Goal: Browse casually: Explore the website without a specific task or goal

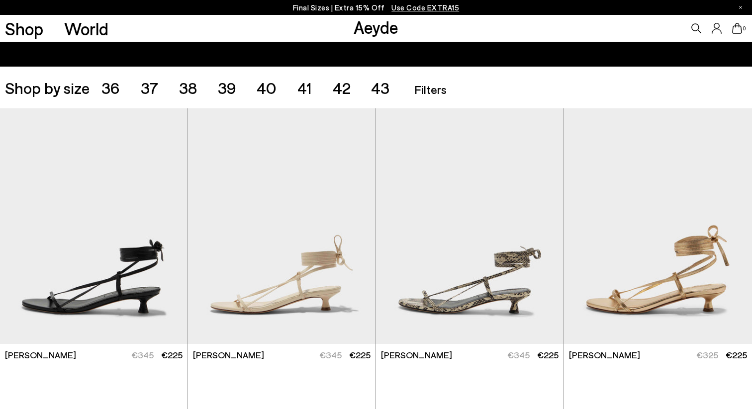
scroll to position [189, 0]
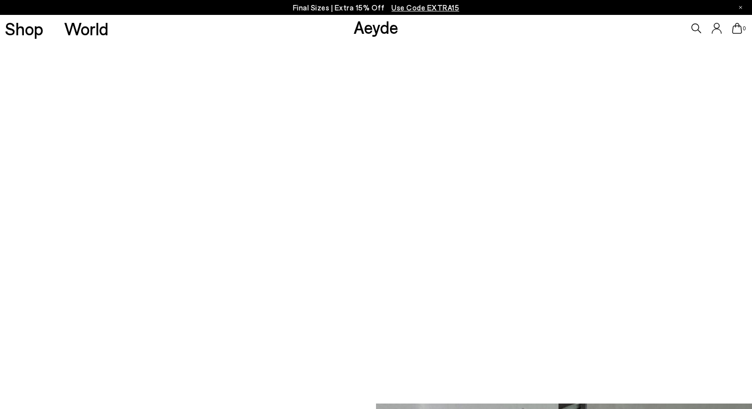
scroll to position [568, 0]
